Goal: Transaction & Acquisition: Purchase product/service

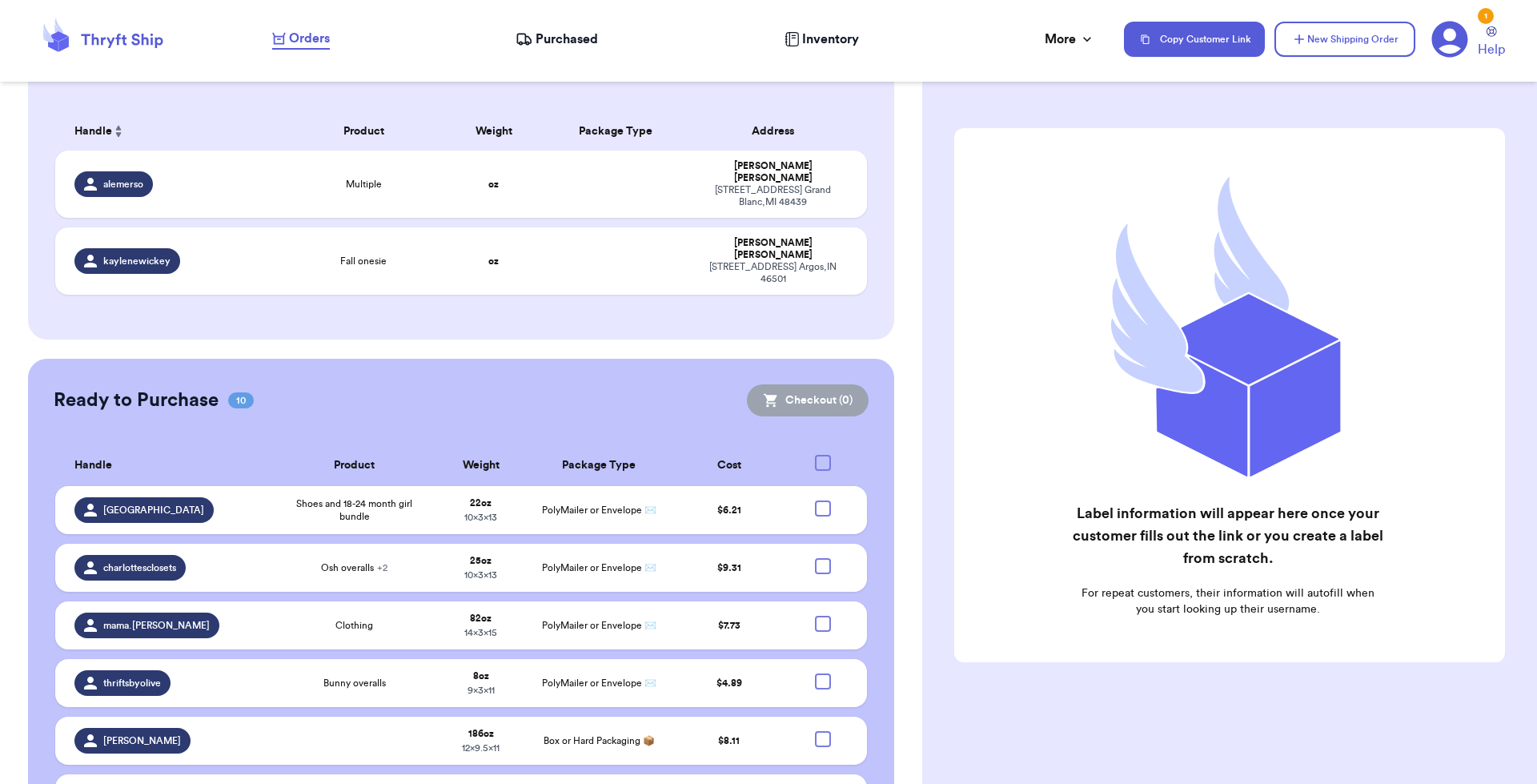
scroll to position [481, 0]
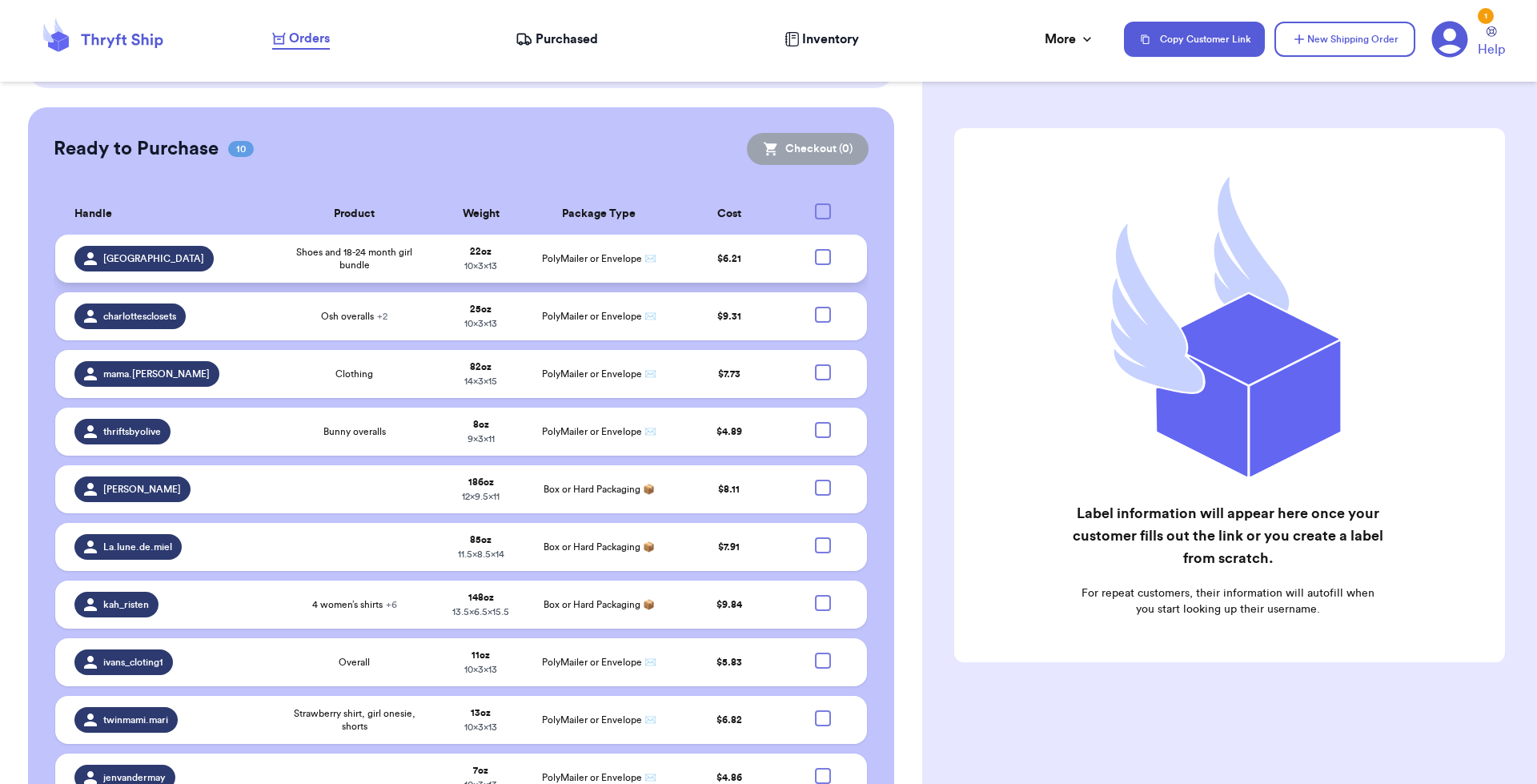
click at [815, 249] on div at bounding box center [823, 256] width 16 height 16
click at [822, 248] on input "checkbox" at bounding box center [822, 248] width 1 height 1
checkbox input "true"
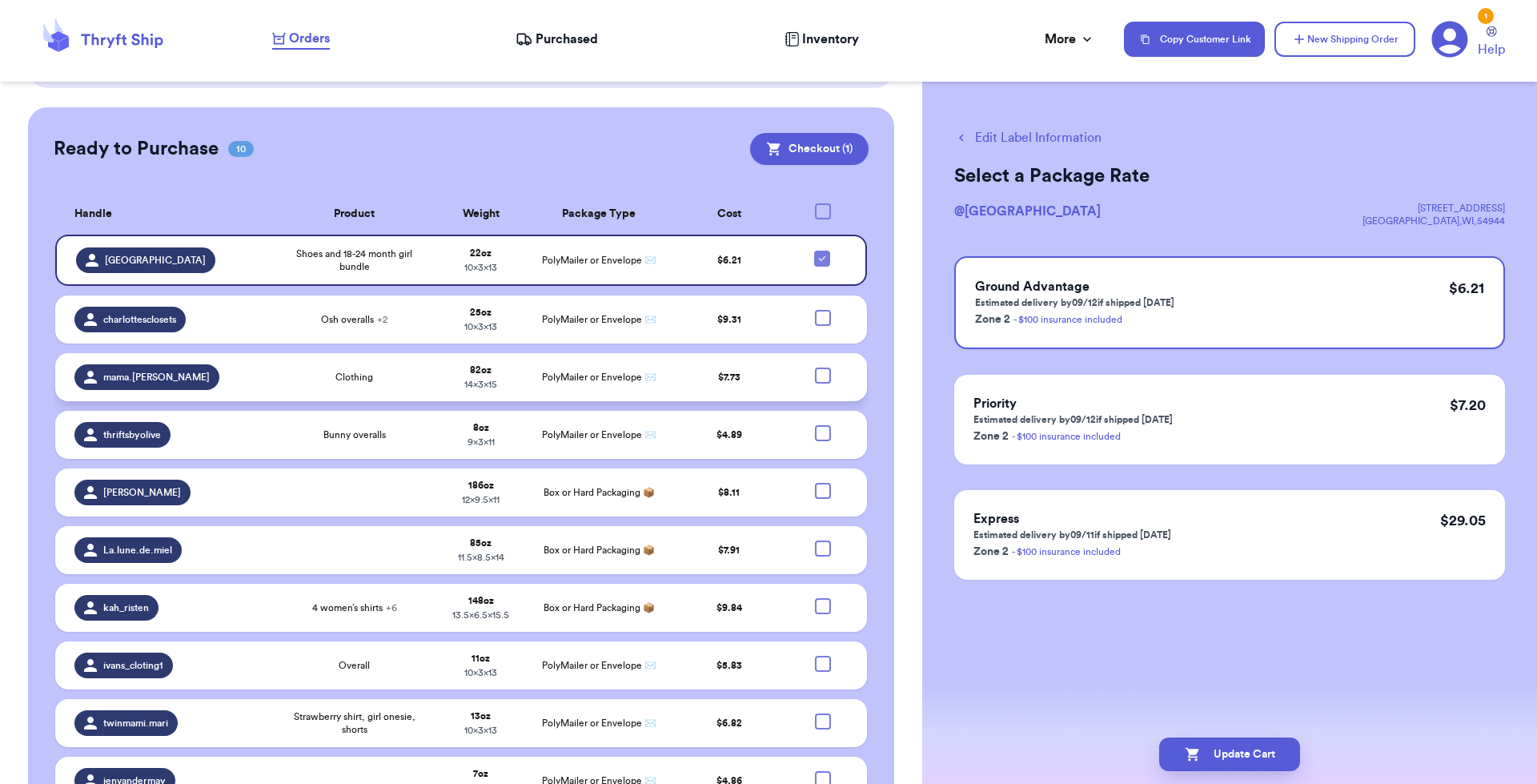
click at [815, 368] on div at bounding box center [823, 375] width 16 height 16
click at [822, 367] on input "checkbox" at bounding box center [822, 367] width 1 height 1
checkbox input "true"
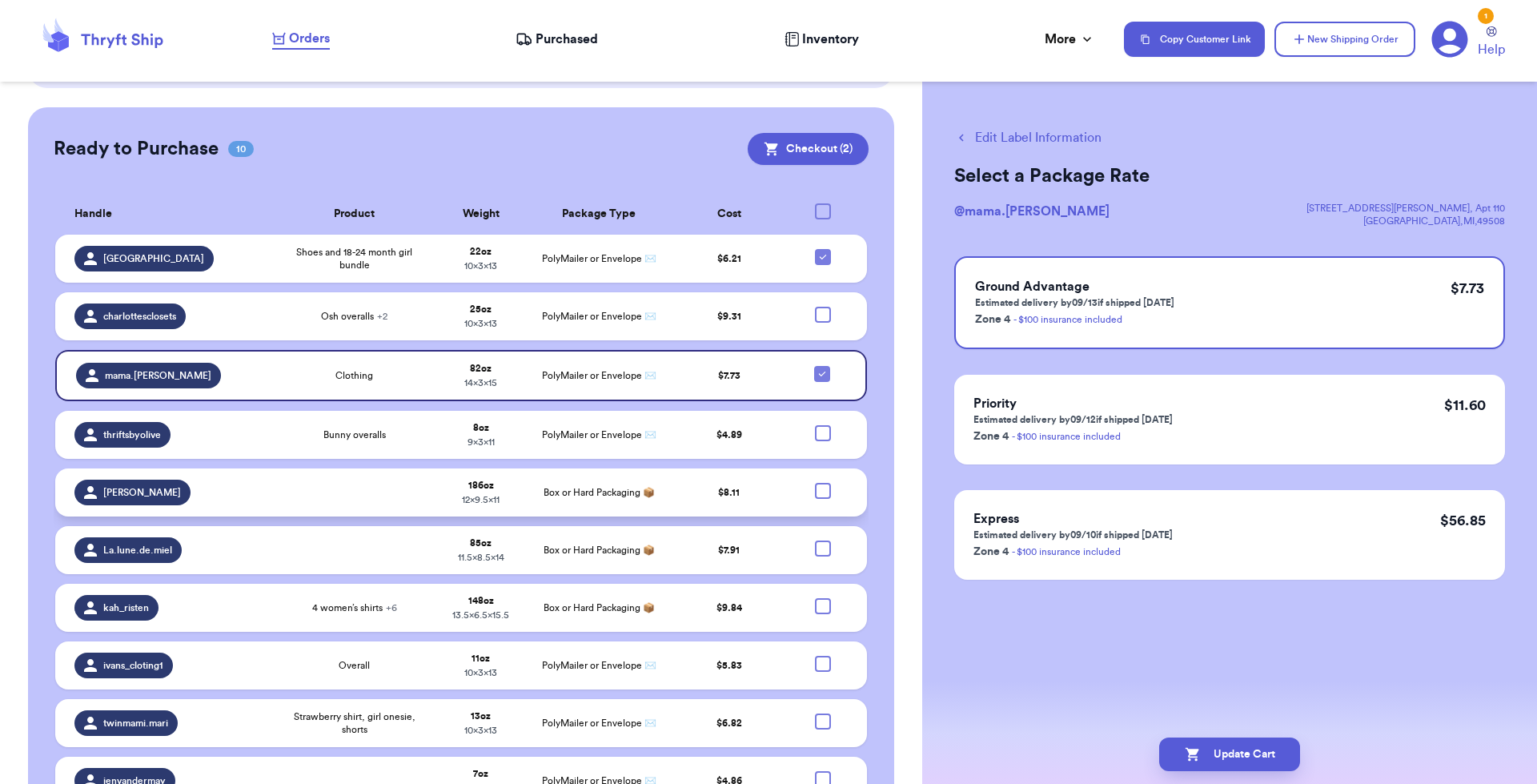
click at [815, 483] on div at bounding box center [823, 490] width 16 height 16
click at [822, 482] on input "checkbox" at bounding box center [822, 482] width 1 height 1
checkbox input "true"
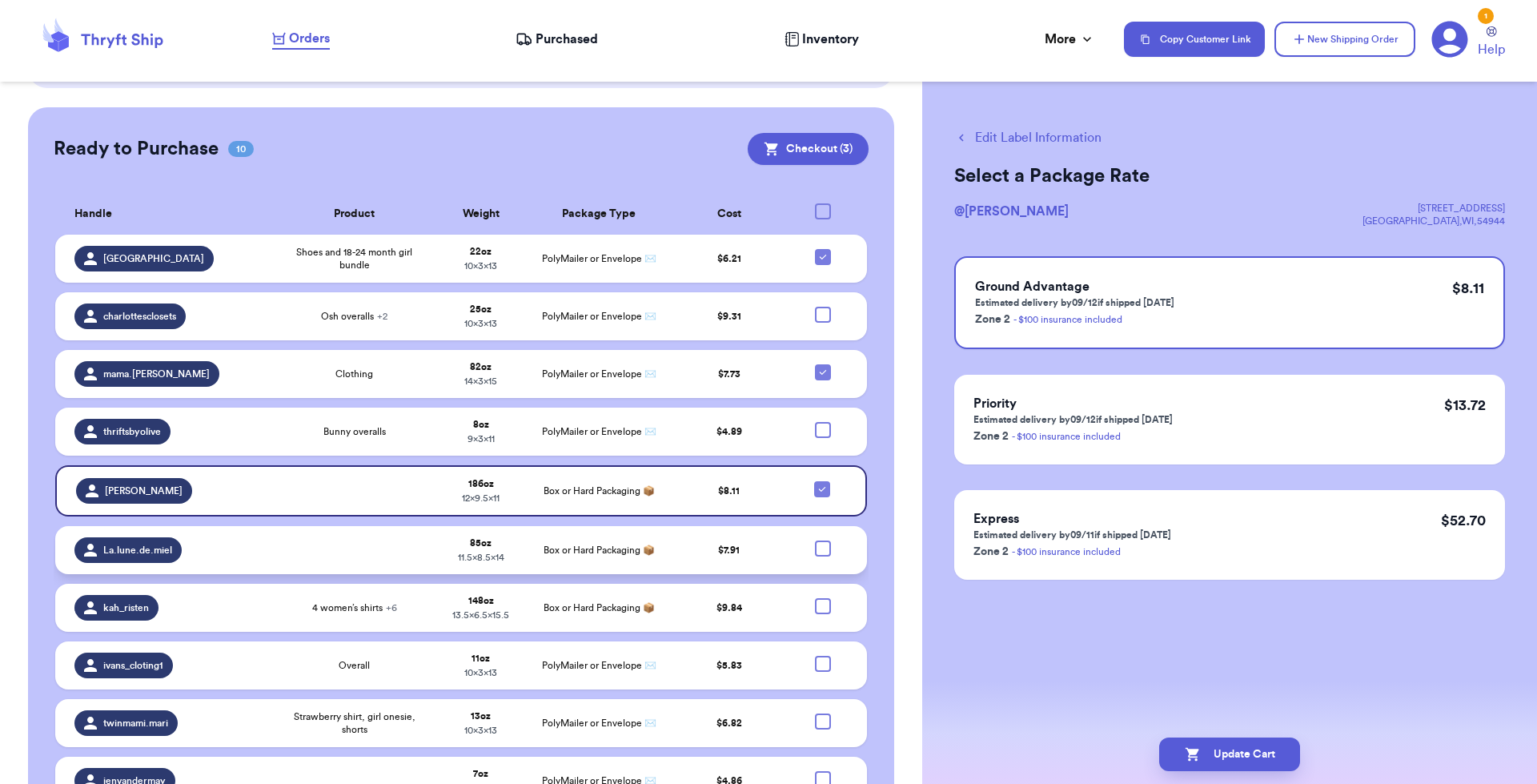
click at [821, 526] on td at bounding box center [828, 550] width 79 height 48
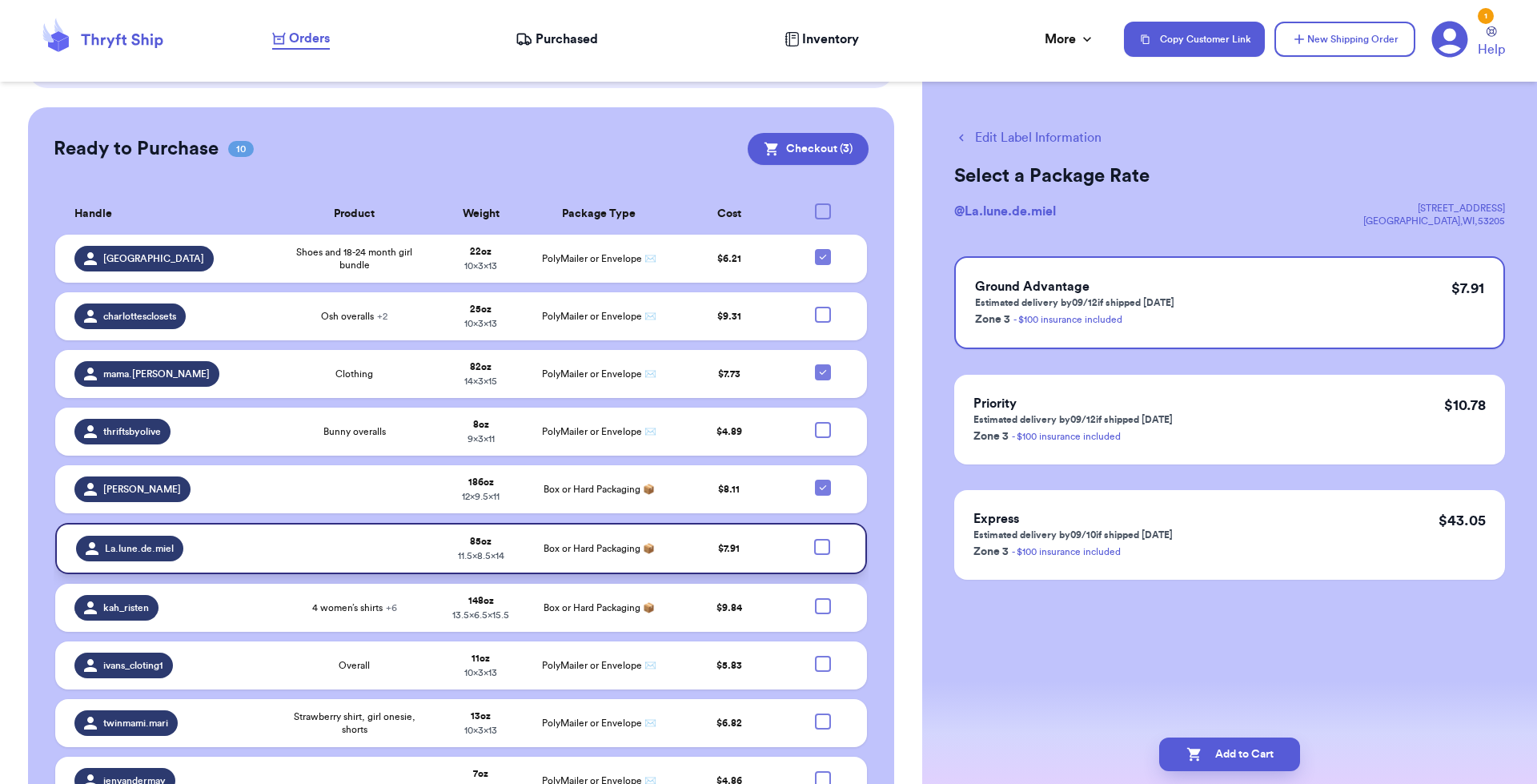
click at [814, 539] on div at bounding box center [822, 546] width 16 height 16
click at [821, 538] on input "checkbox" at bounding box center [821, 538] width 1 height 1
checkbox input "true"
click at [815, 598] on div at bounding box center [823, 606] width 16 height 16
click at [822, 597] on input "checkbox" at bounding box center [822, 597] width 1 height 1
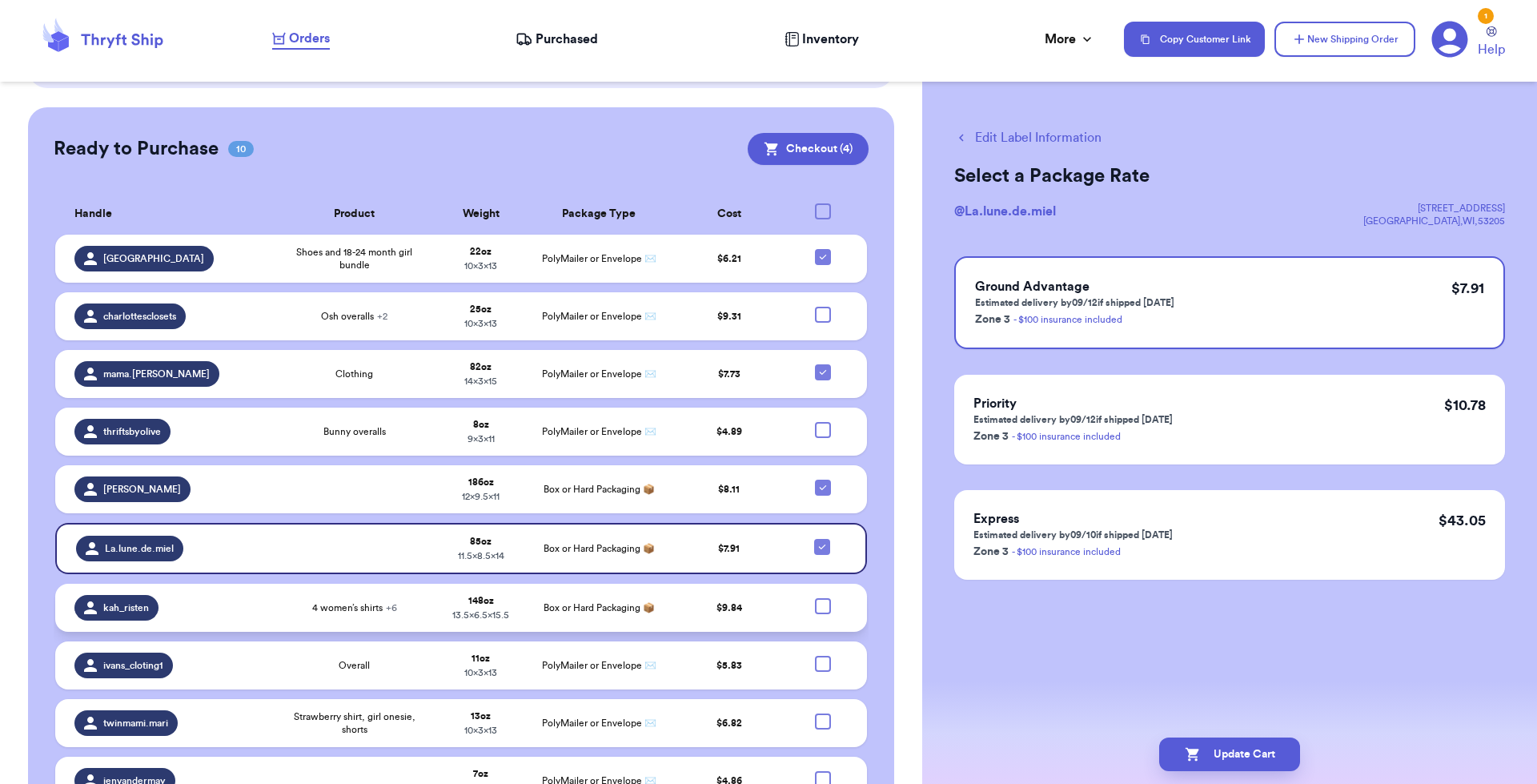
checkbox input "true"
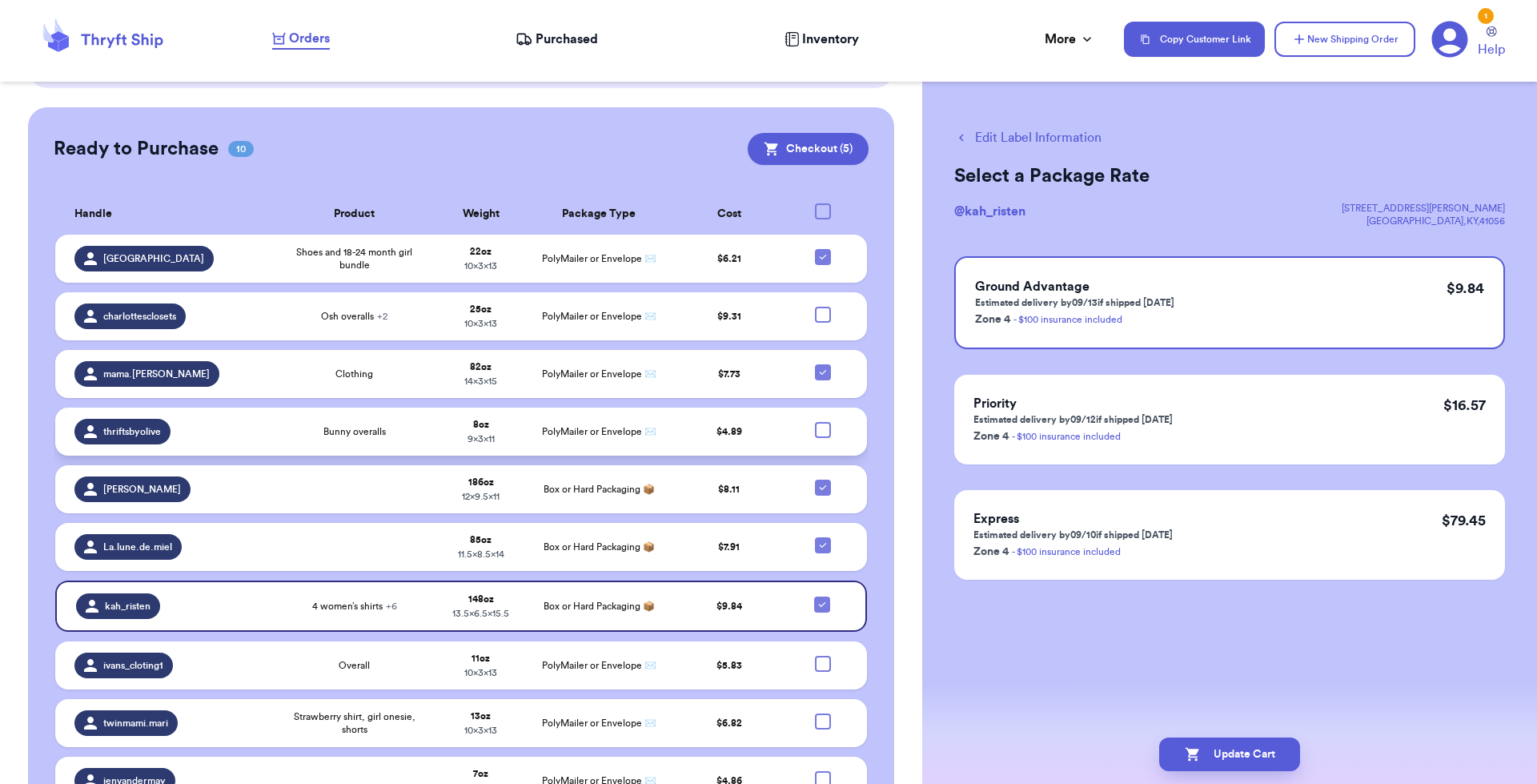
click at [815, 422] on div at bounding box center [823, 429] width 16 height 16
click at [822, 421] on input "checkbox" at bounding box center [822, 421] width 1 height 1
checkbox input "true"
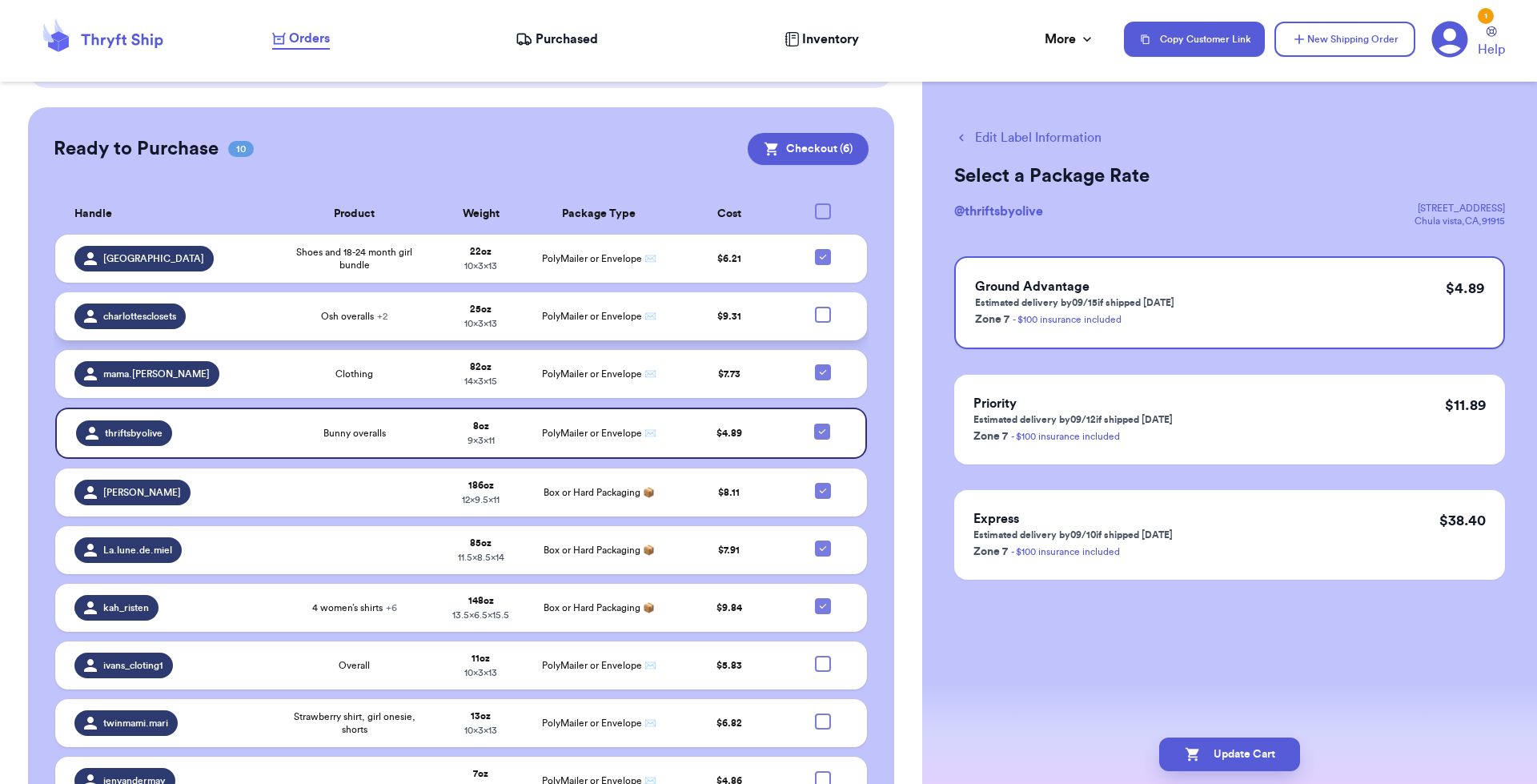
click at [815, 307] on div at bounding box center [823, 314] width 16 height 16
click at [822, 306] on input "checkbox" at bounding box center [822, 306] width 1 height 1
checkbox input "true"
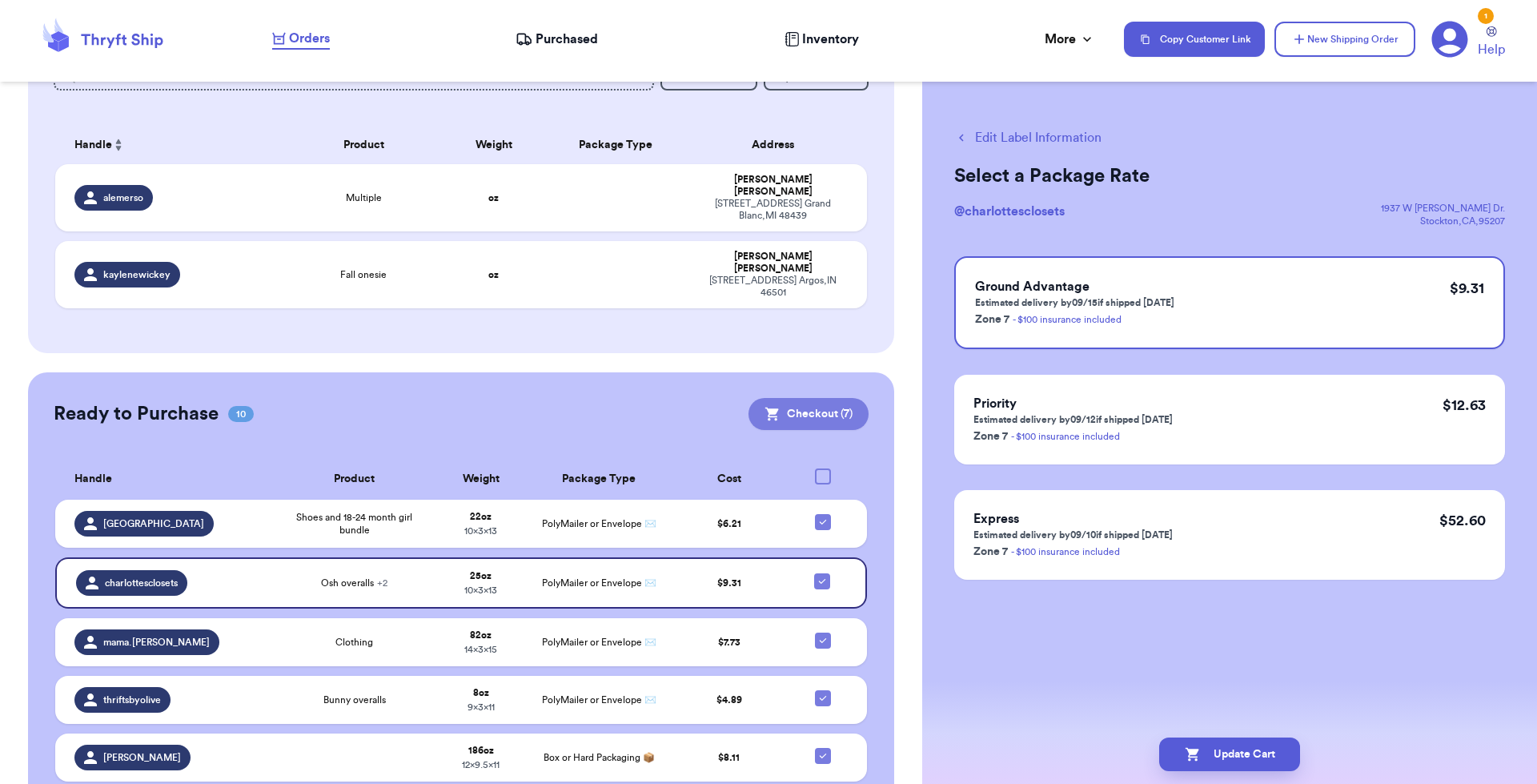
scroll to position [210, 0]
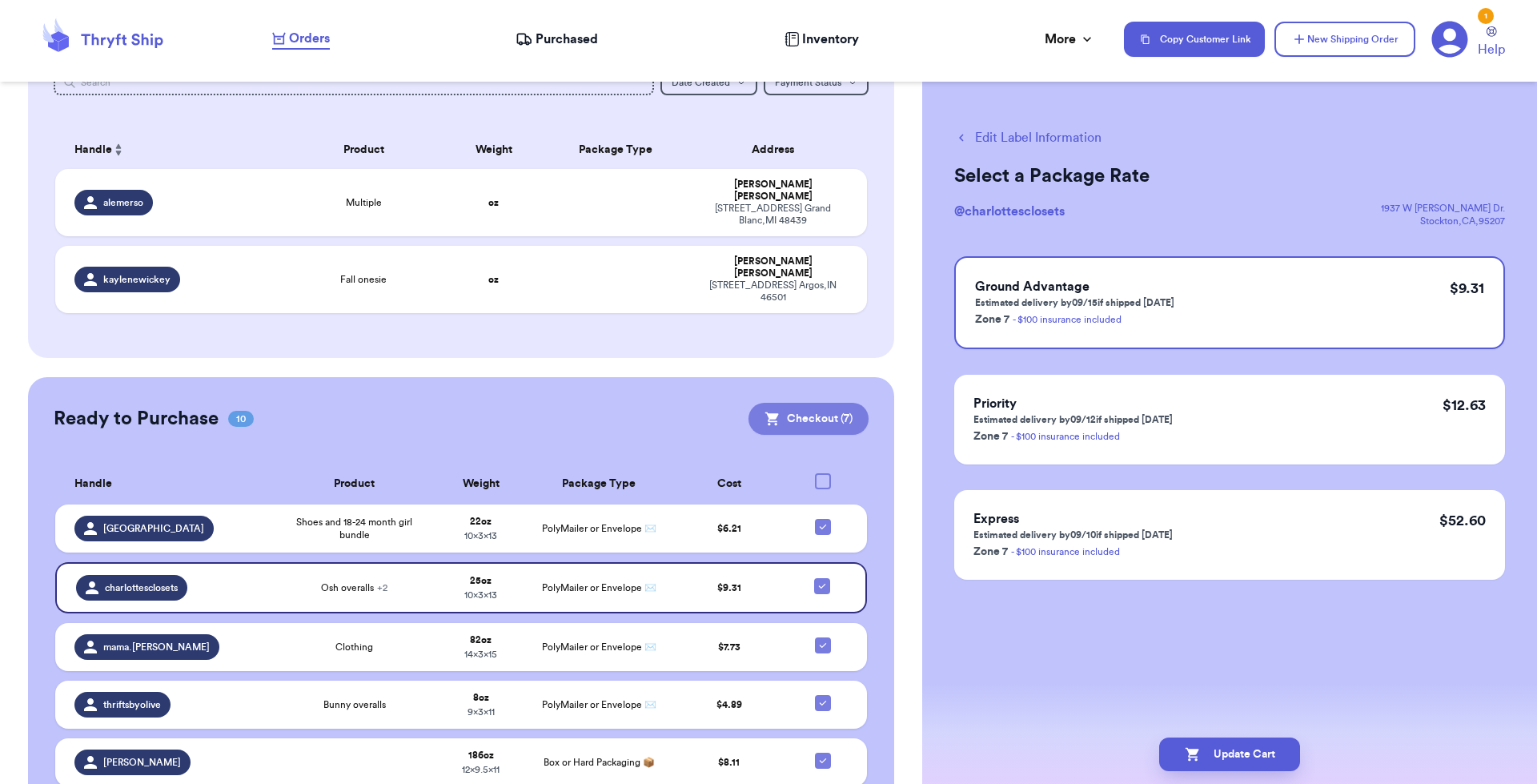
click at [798, 403] on button "Checkout ( 7 )" at bounding box center [808, 418] width 120 height 32
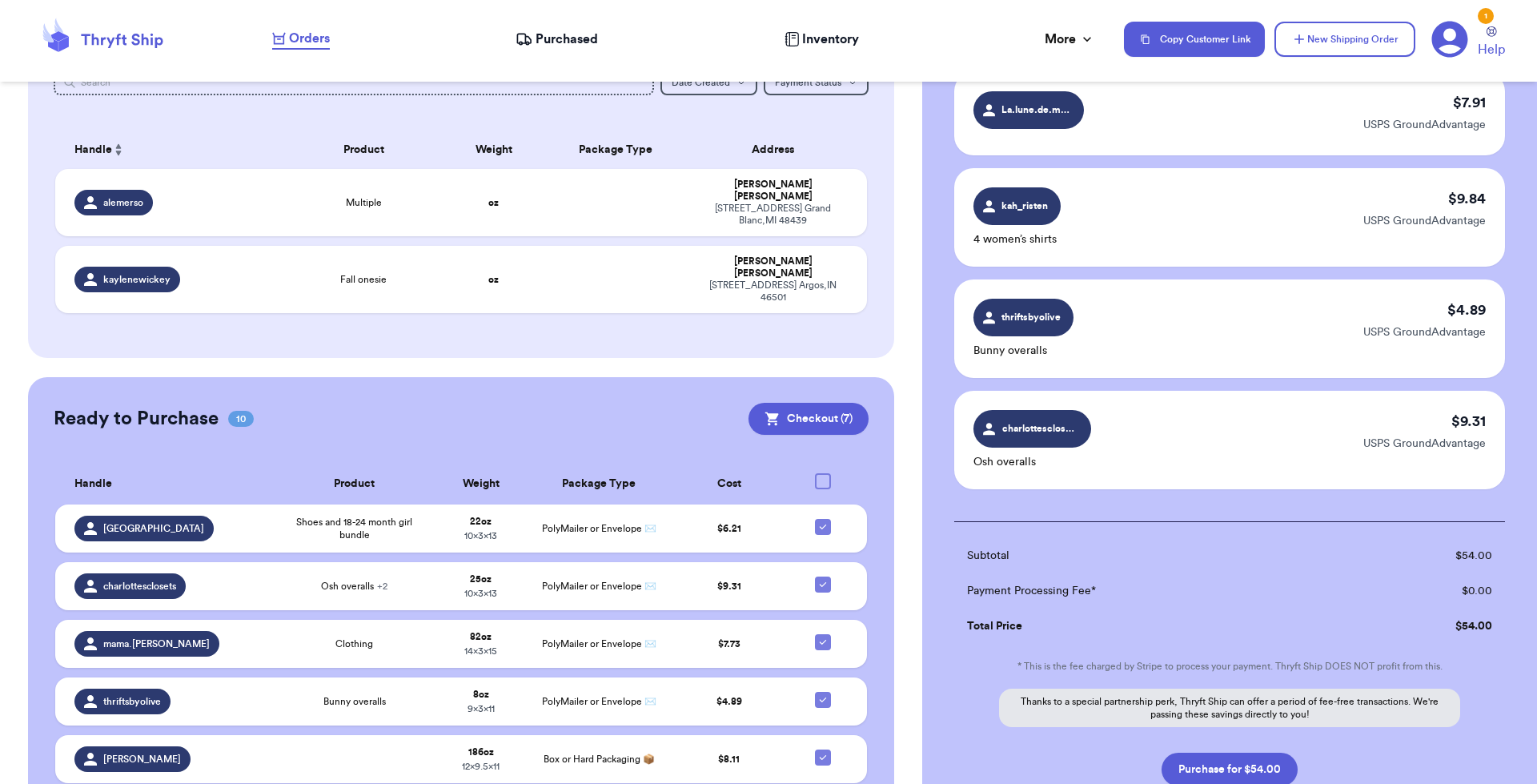
scroll to position [560, 0]
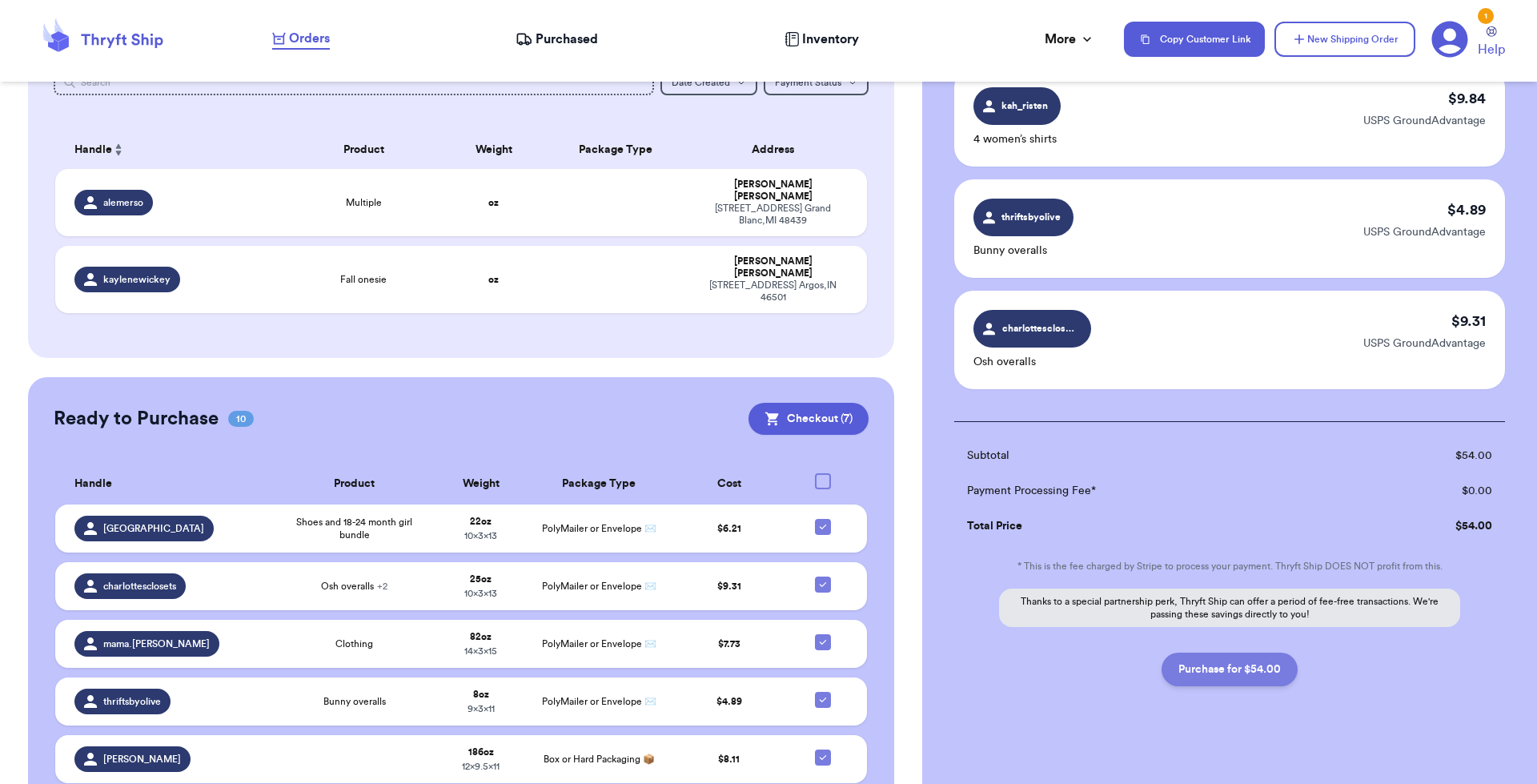
click at [1235, 653] on button "Purchase for $54.00" at bounding box center [1230, 669] width 136 height 34
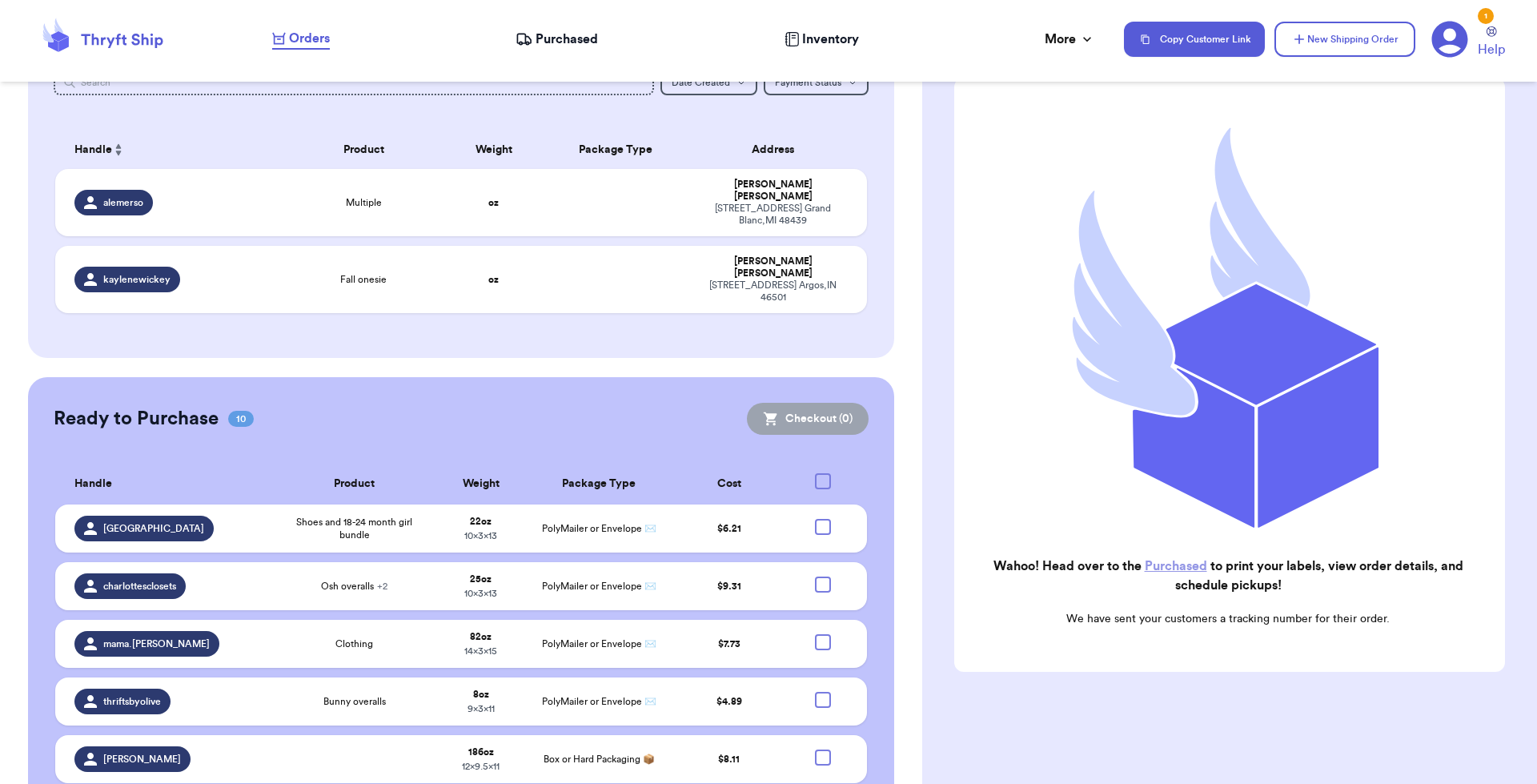
scroll to position [124, 0]
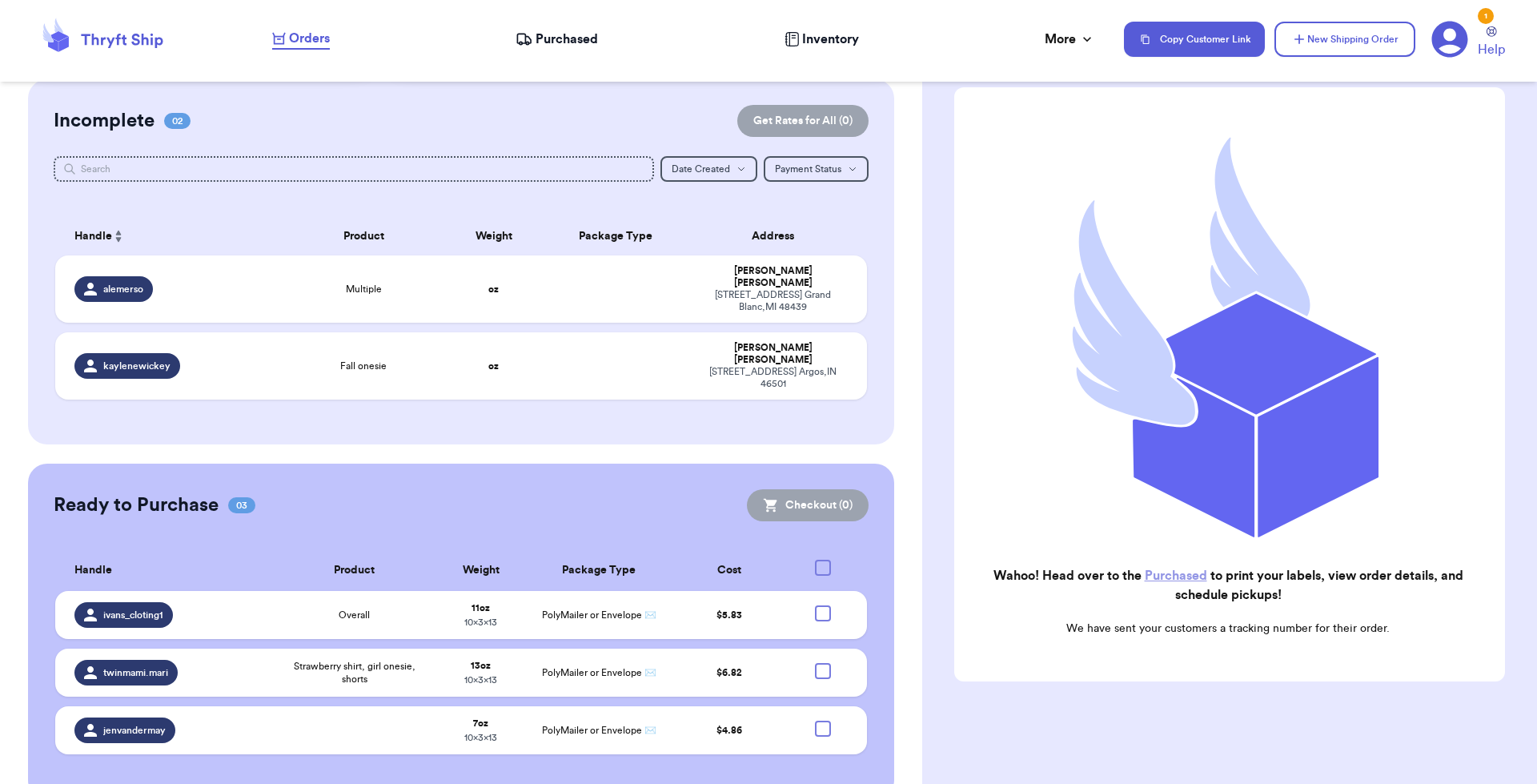
click at [586, 32] on span "Purchased" at bounding box center [567, 39] width 63 height 19
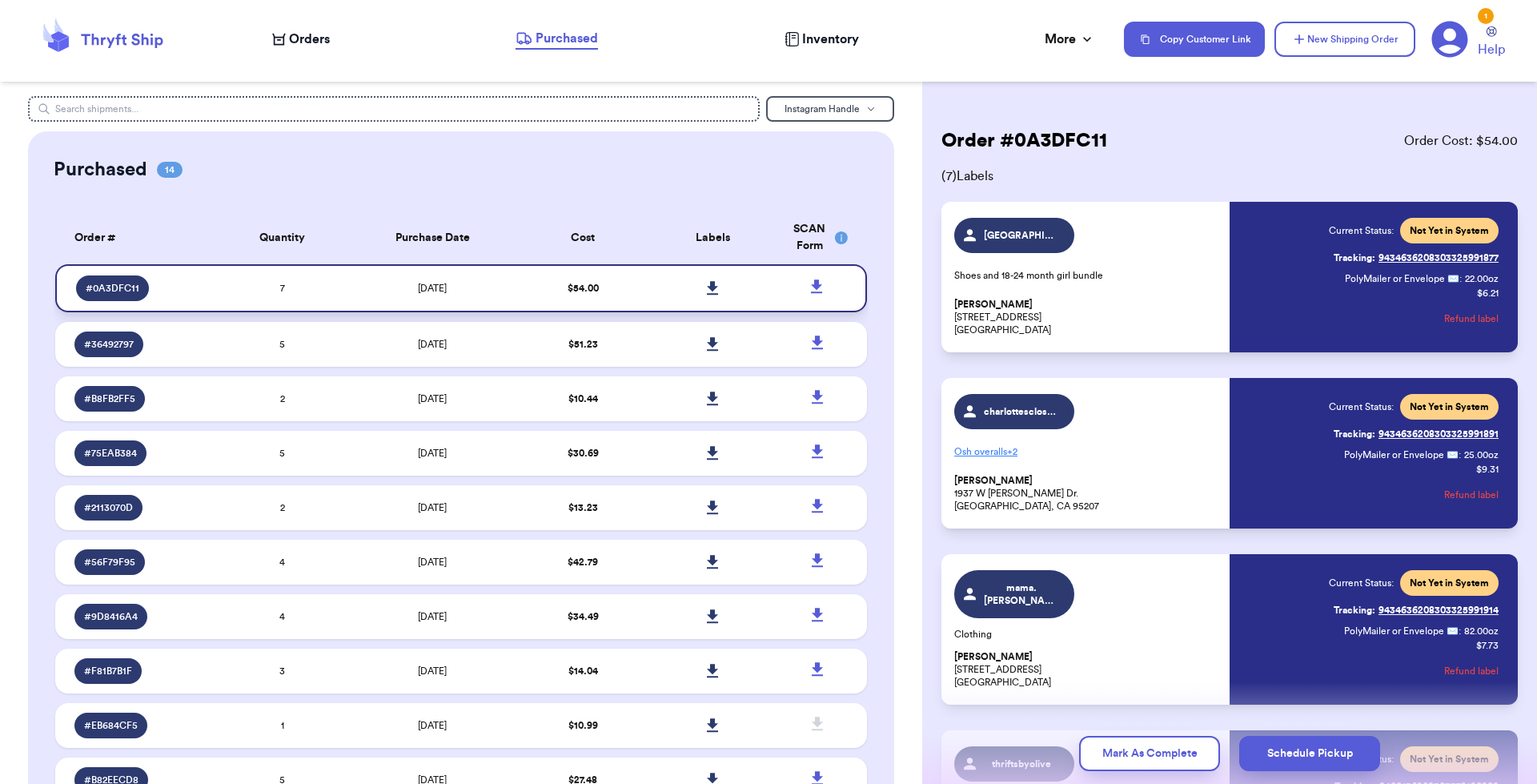
click at [707, 289] on icon at bounding box center [712, 288] width 11 height 14
click at [323, 32] on span "Orders" at bounding box center [309, 39] width 40 height 19
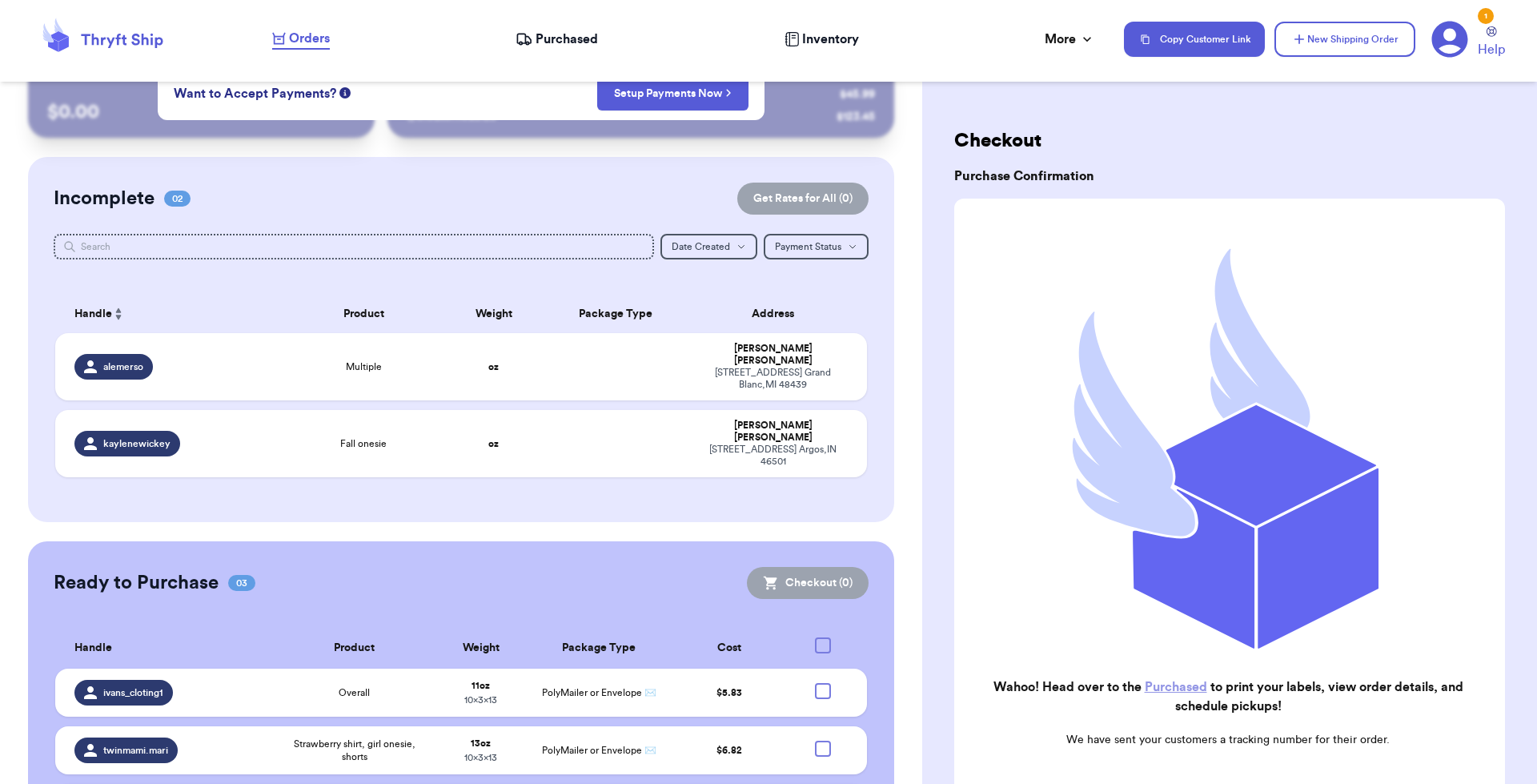
scroll to position [124, 0]
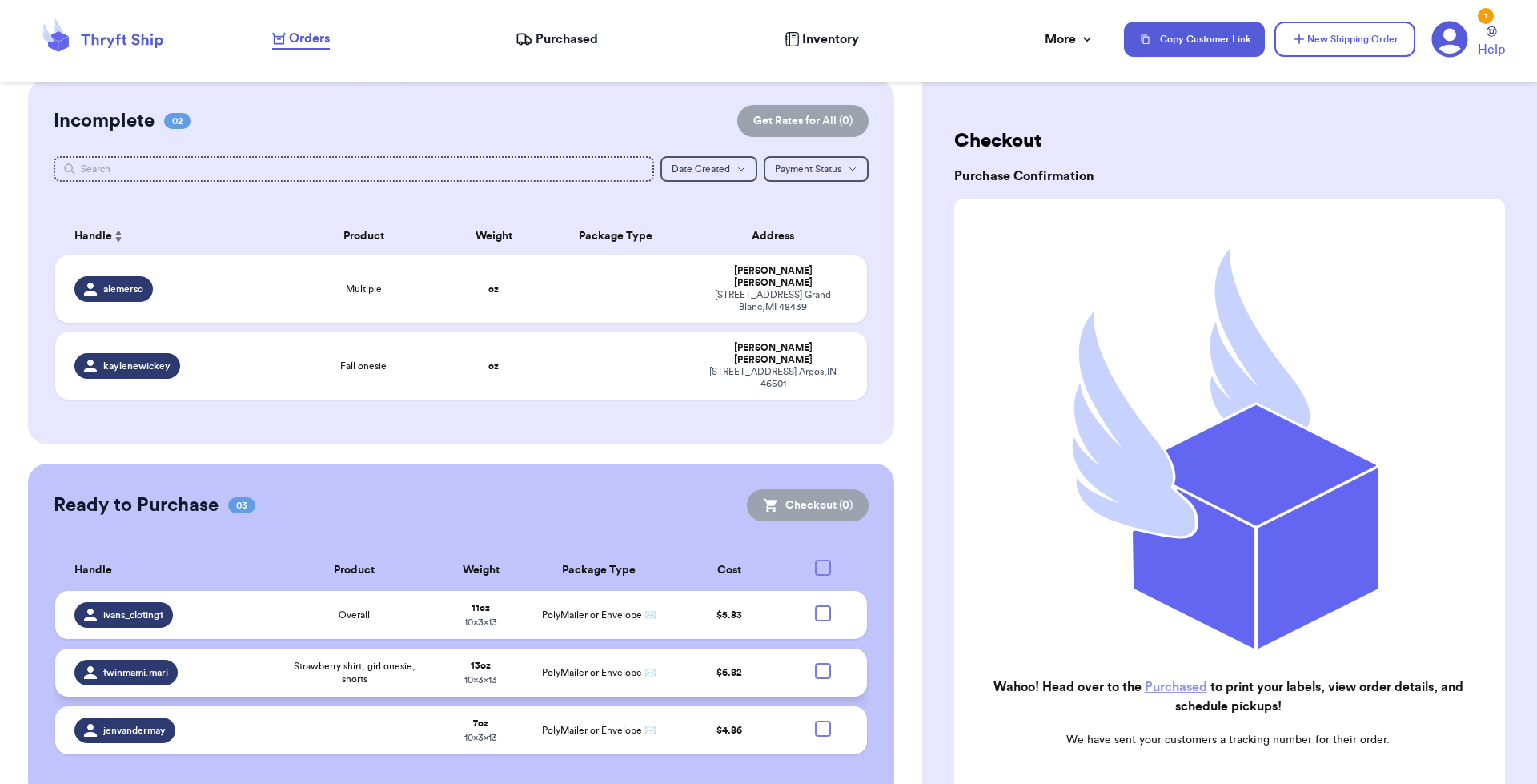
click at [825, 648] on td at bounding box center [828, 672] width 79 height 48
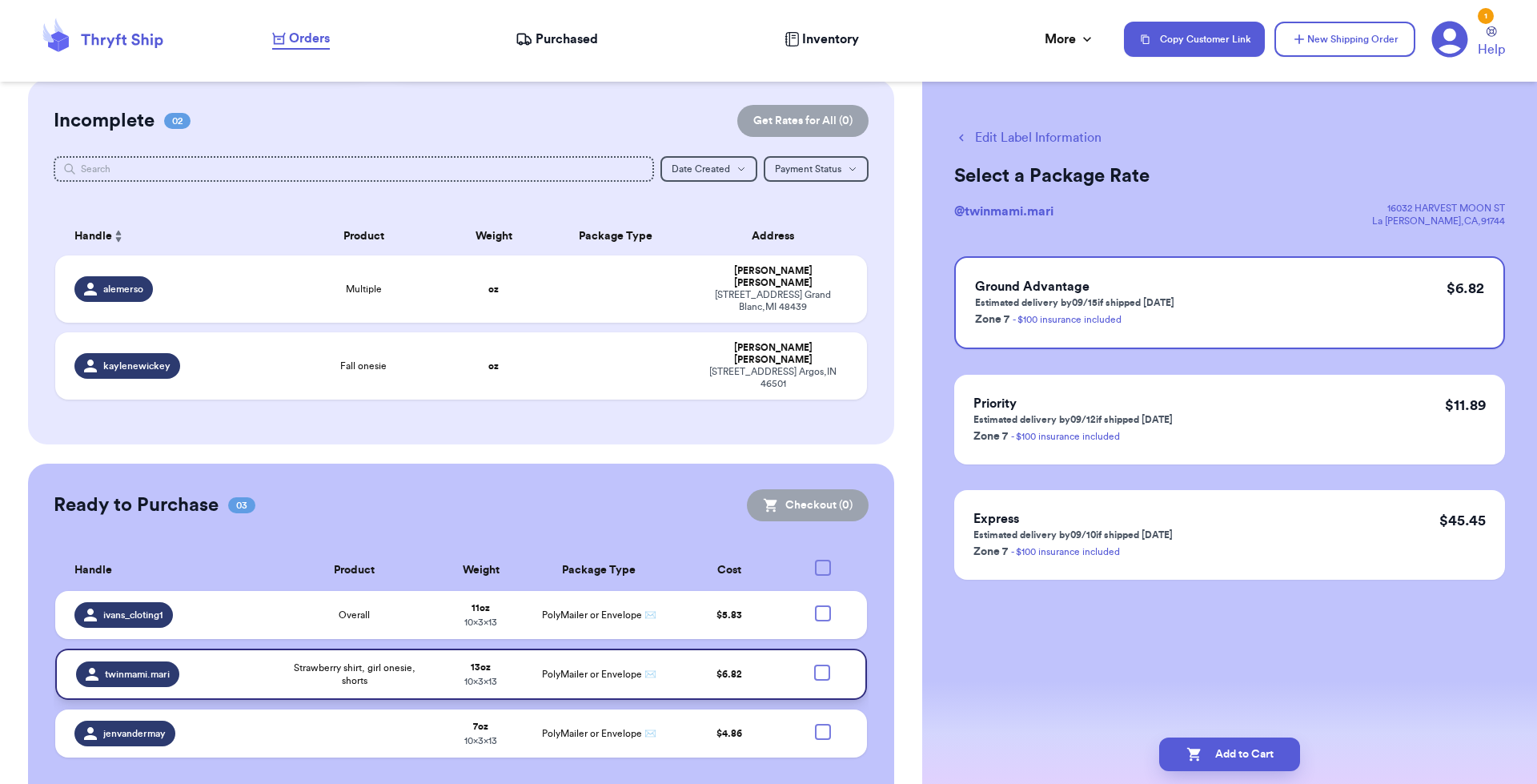
click at [814, 665] on div at bounding box center [822, 672] width 16 height 16
click at [821, 664] on input "checkbox" at bounding box center [821, 664] width 1 height 1
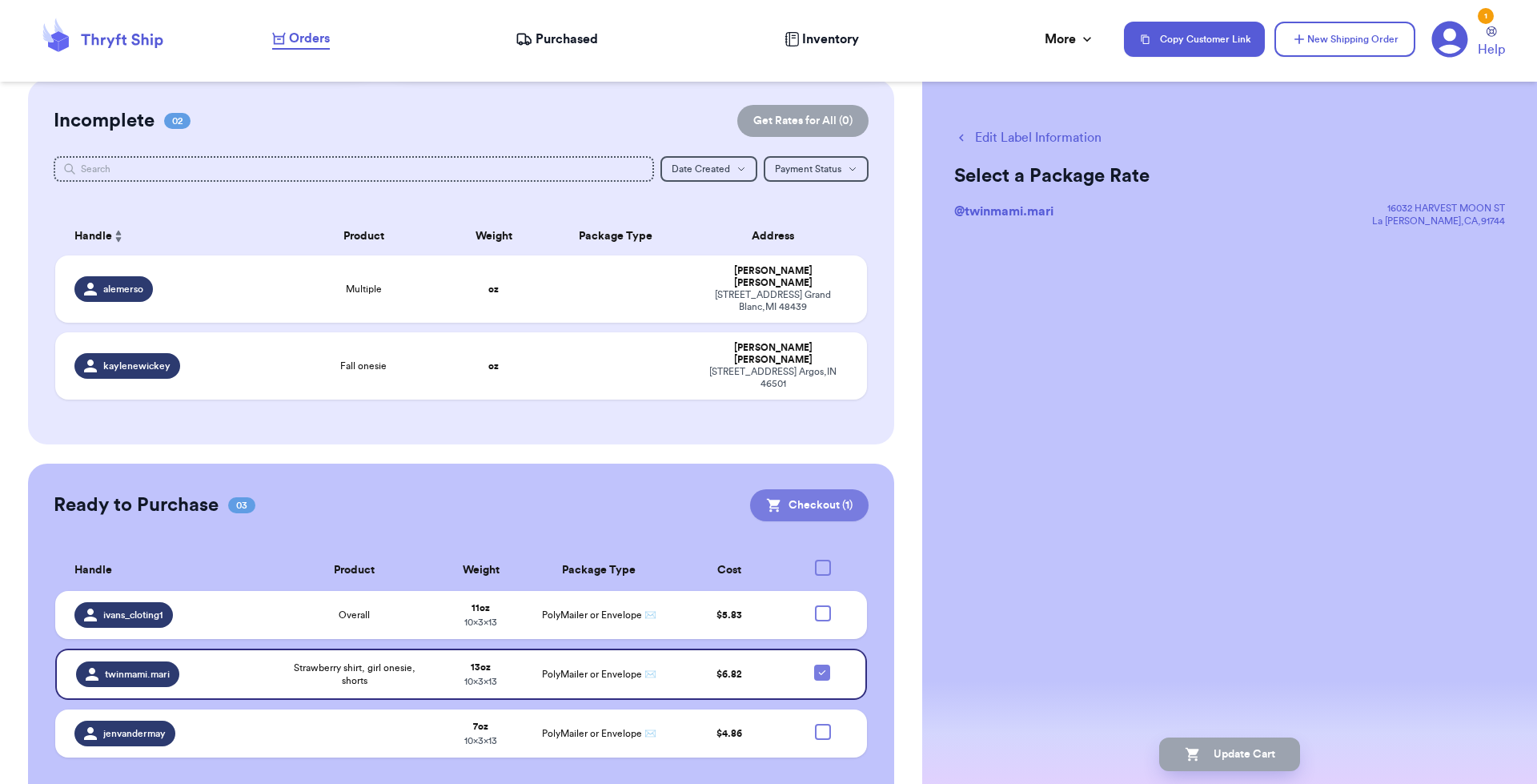
click at [830, 489] on button "Checkout ( 1 )" at bounding box center [809, 505] width 119 height 32
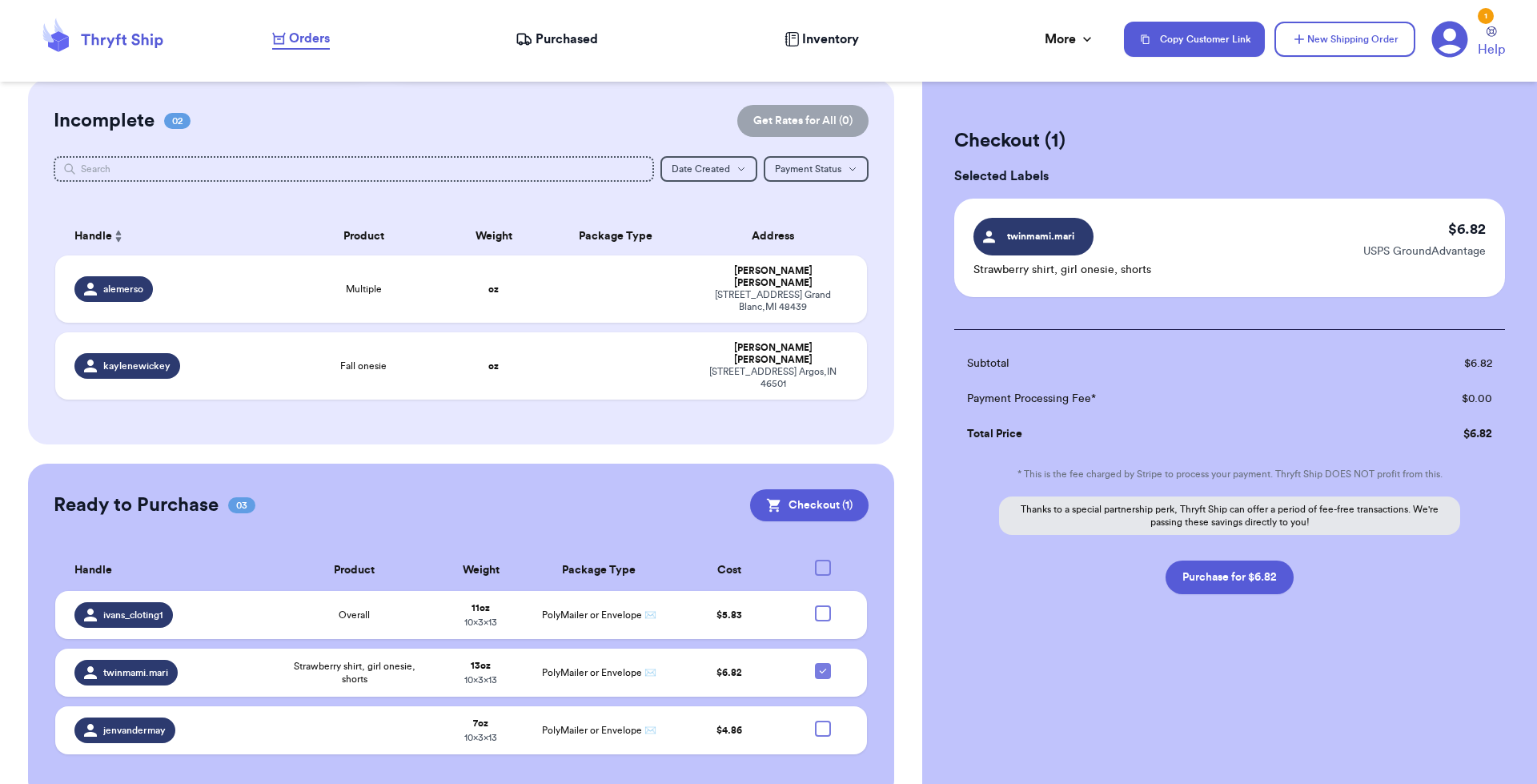
click at [1255, 578] on button "Purchase for $6.82" at bounding box center [1229, 577] width 128 height 34
checkbox input "false"
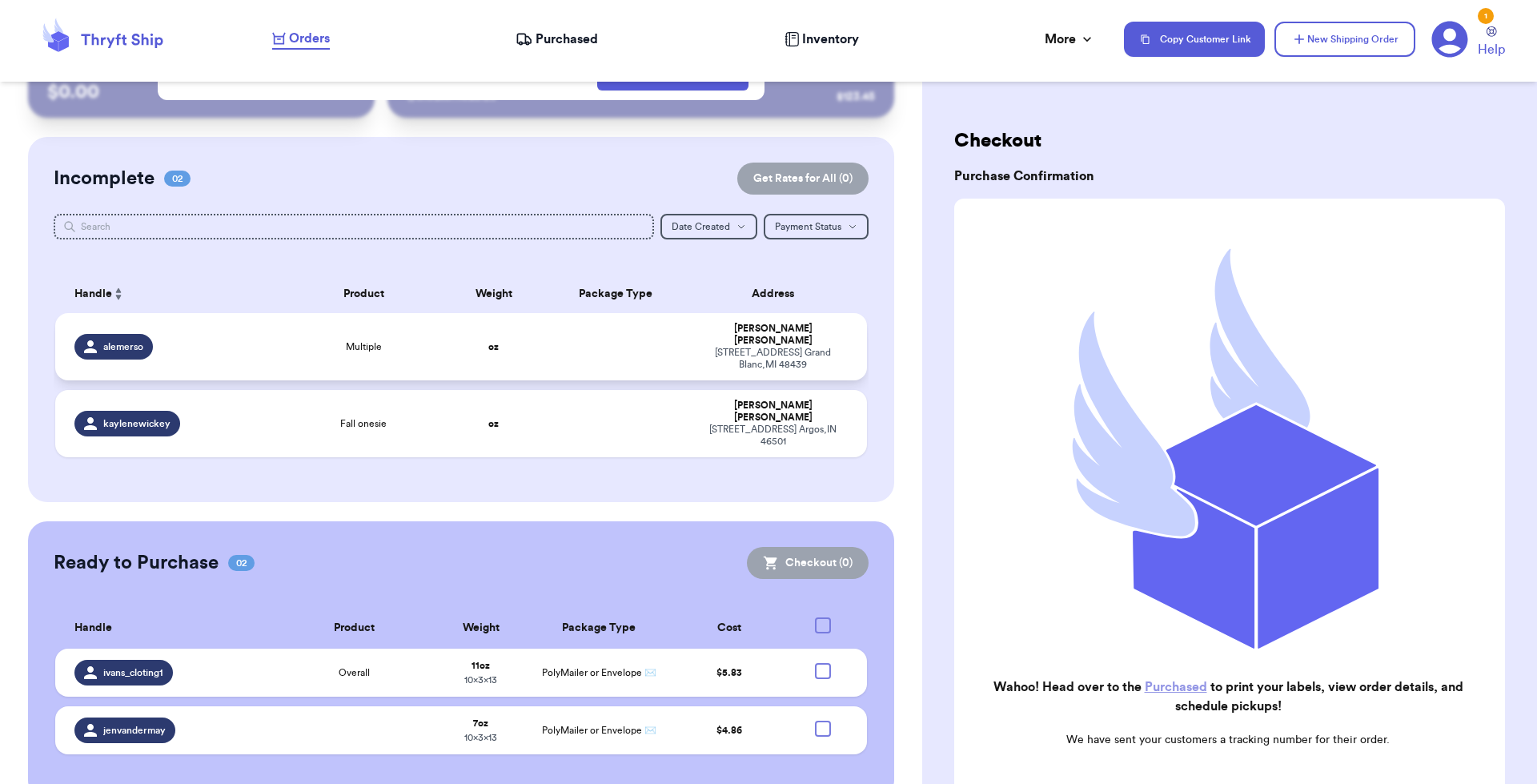
scroll to position [0, 0]
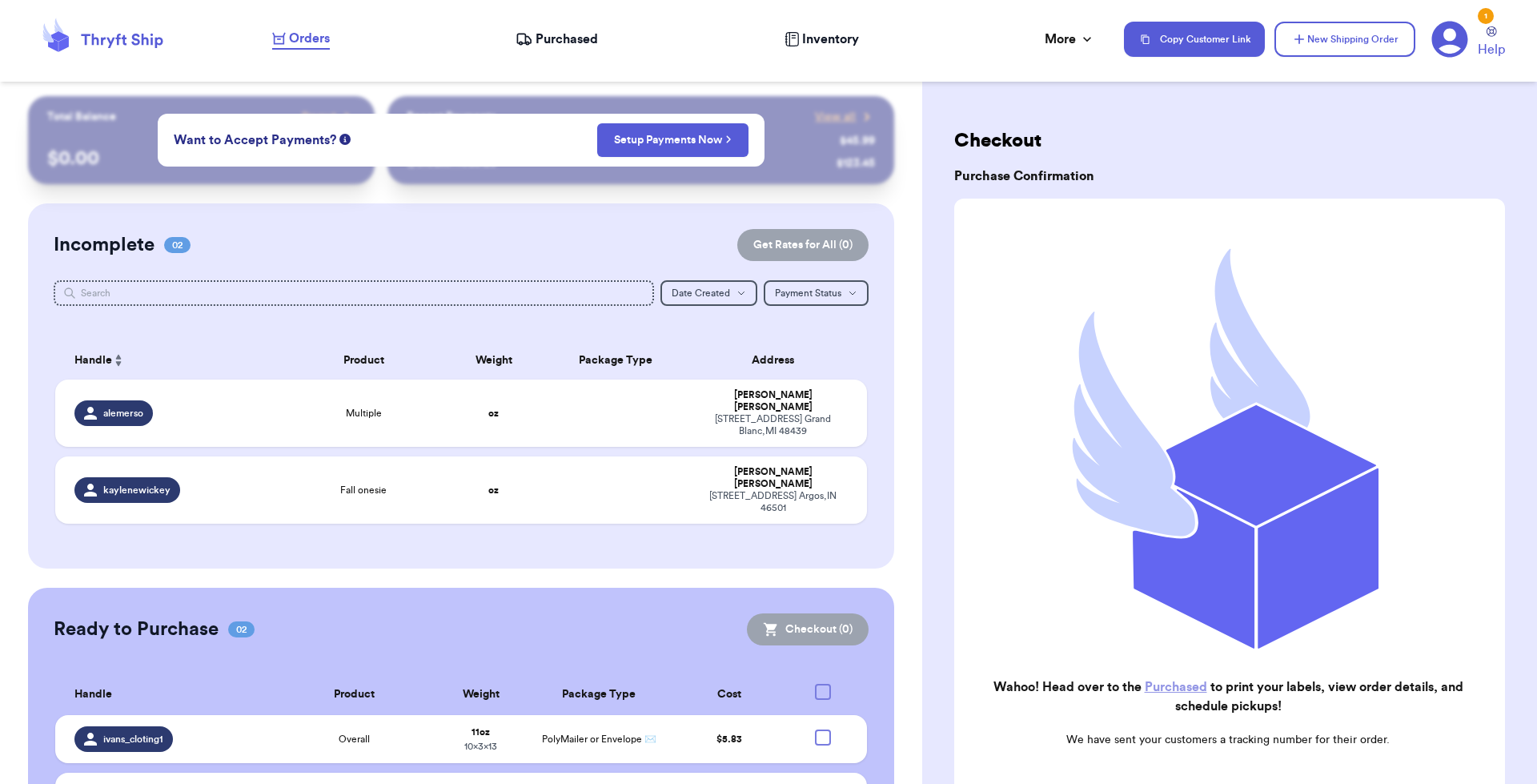
click at [573, 50] on nav "Orders Purchased Inventory More Stats Completed Orders Payments Payouts Copy Cu…" at bounding box center [896, 39] width 1281 height 52
click at [573, 42] on span "Purchased" at bounding box center [567, 39] width 63 height 19
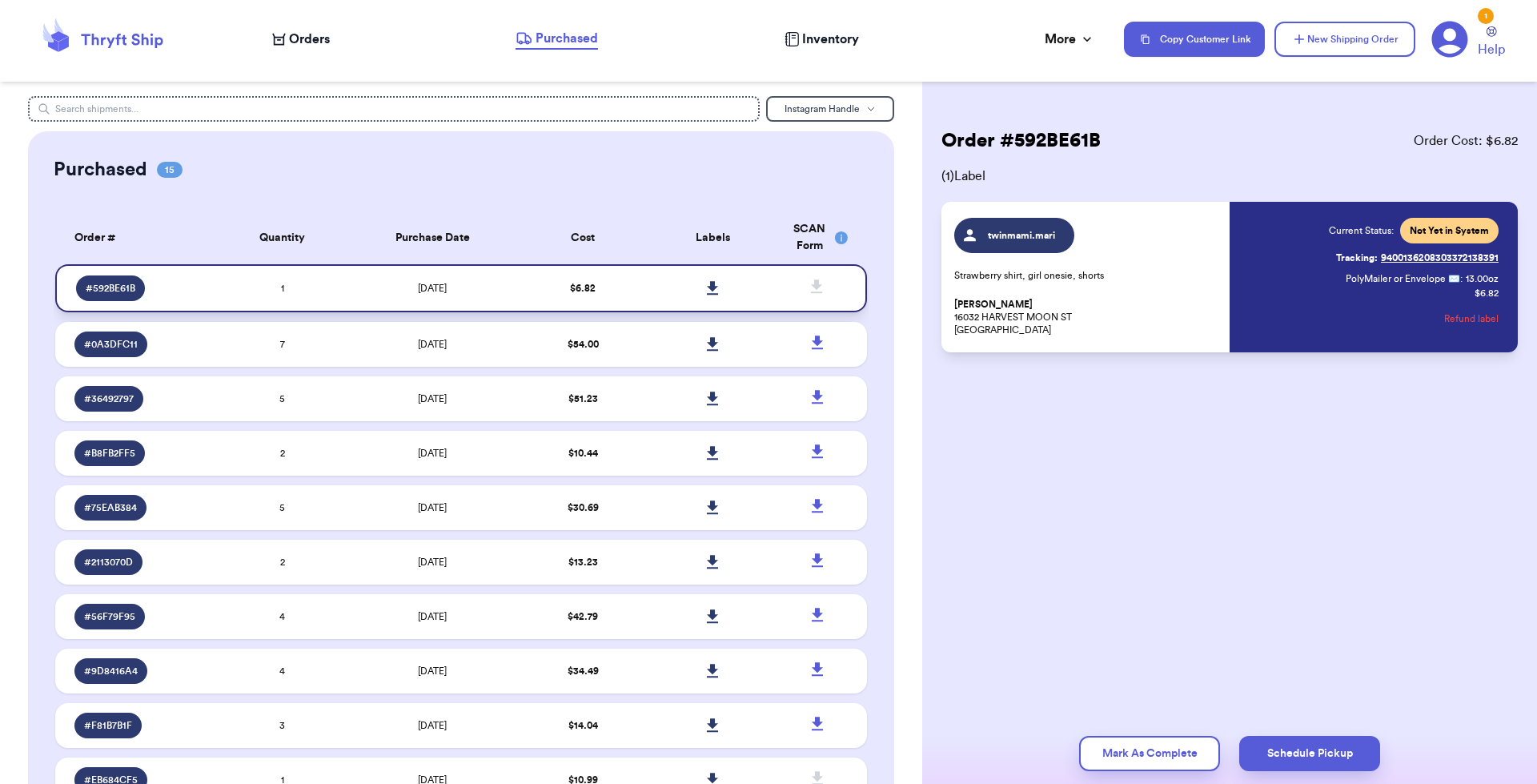
click at [707, 283] on icon at bounding box center [712, 289] width 12 height 15
